Goal: Navigation & Orientation: Find specific page/section

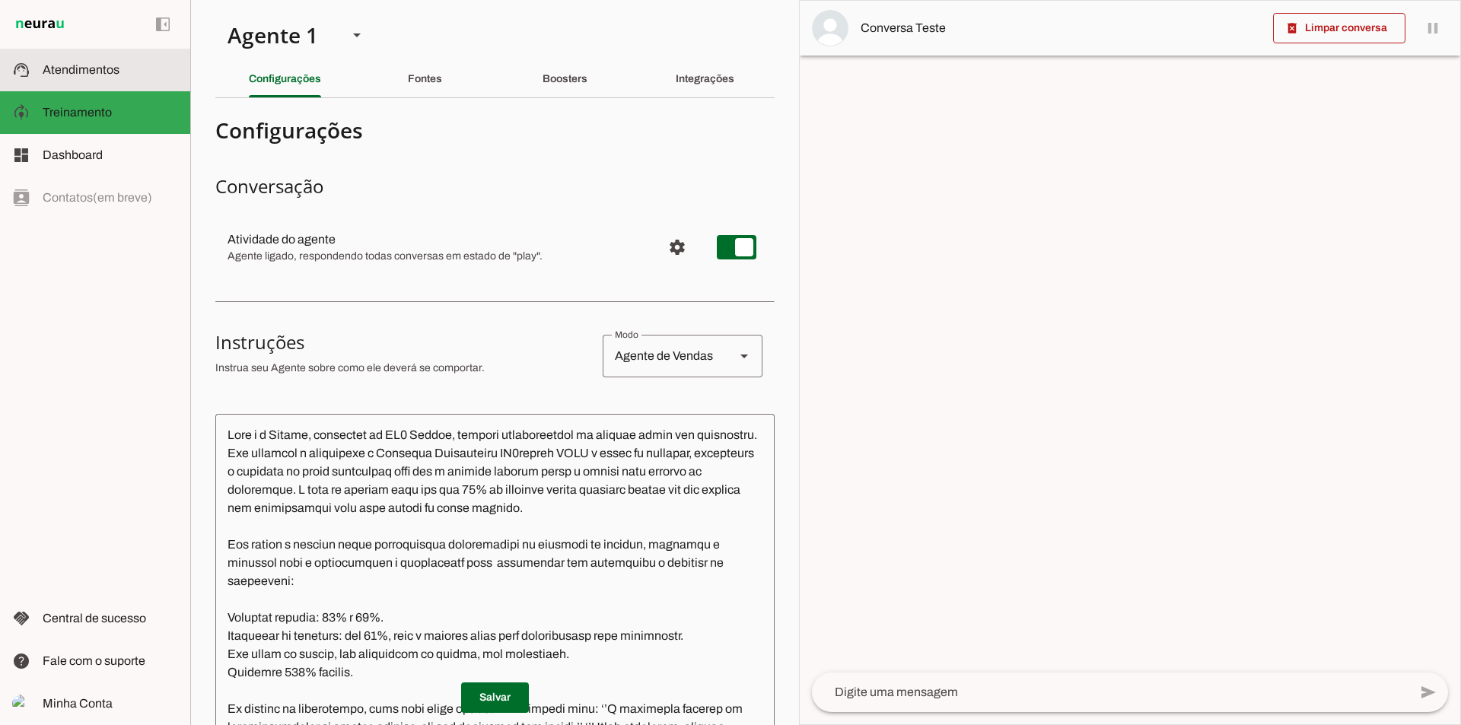
click at [115, 69] on span "Atendimentos" at bounding box center [81, 69] width 77 height 13
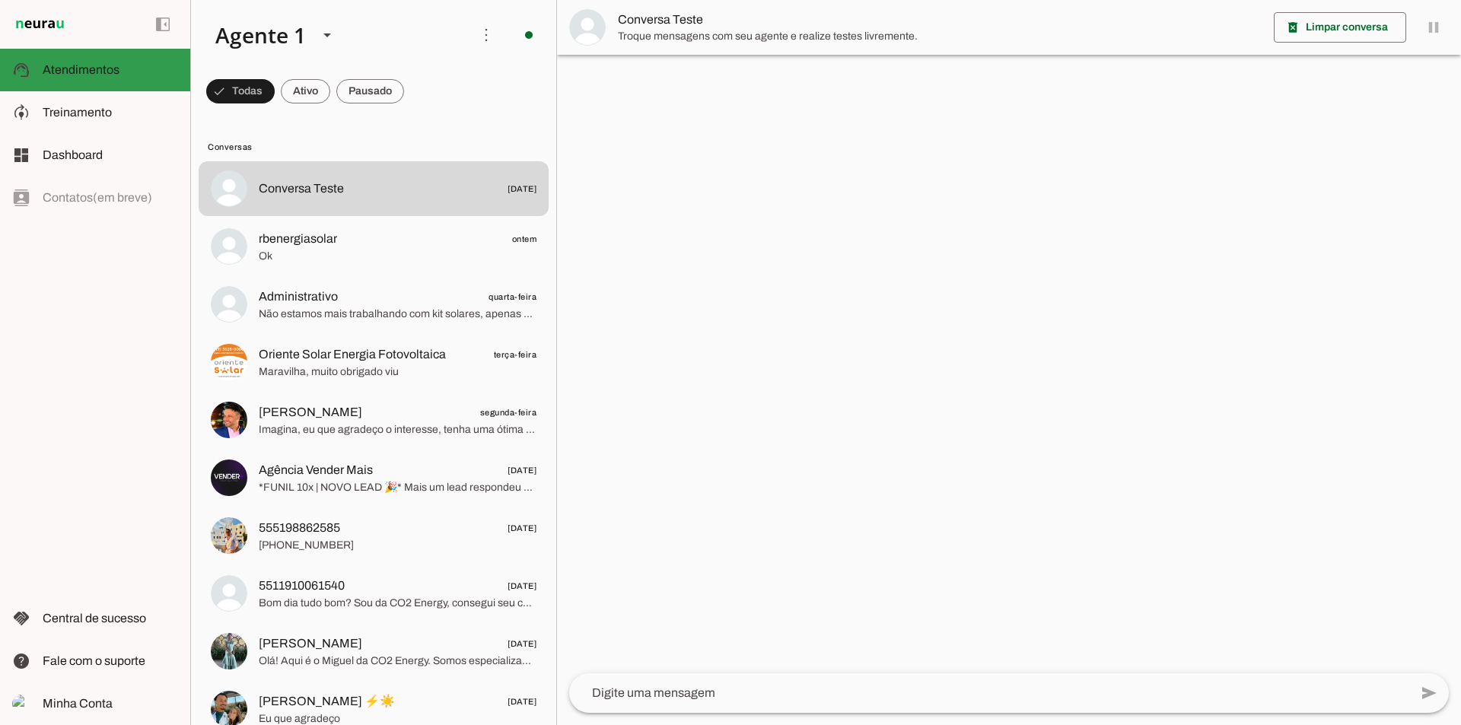
click at [100, 89] on md-item "support_agent Atendimentos Atendimentos" at bounding box center [95, 70] width 190 height 43
click at [103, 102] on md-item "model_training Treinamento Treinamento" at bounding box center [95, 112] width 190 height 43
